Goal: Find specific page/section: Find specific page/section

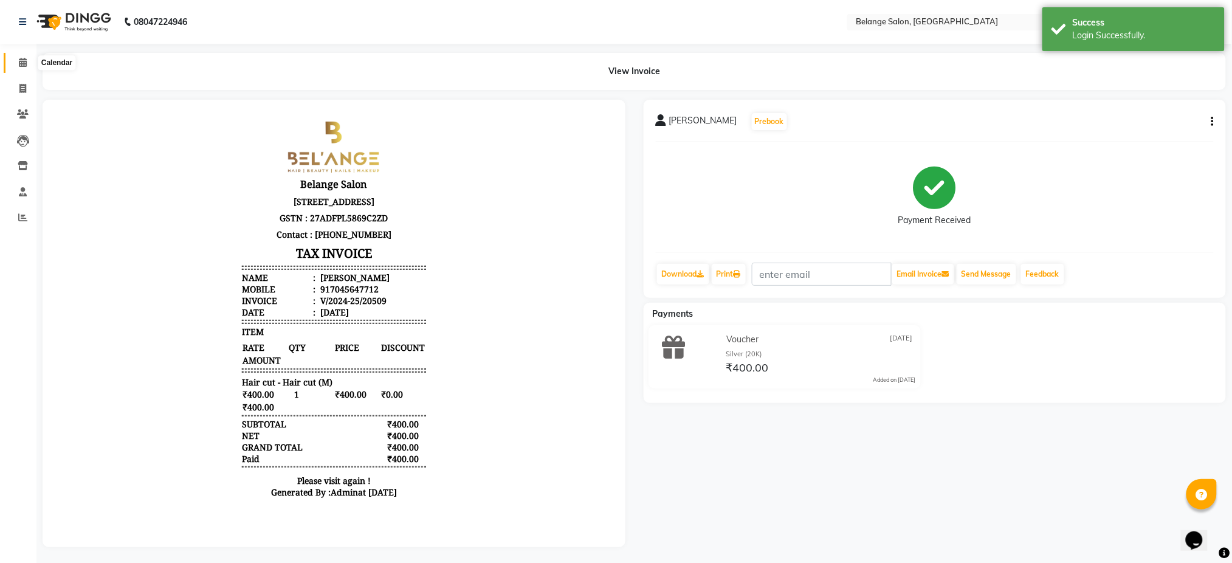
click at [22, 64] on icon at bounding box center [23, 62] width 8 height 9
